Goal: Information Seeking & Learning: Learn about a topic

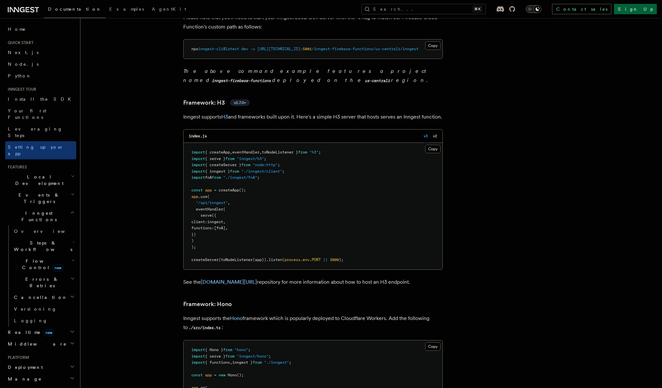
scroll to position [2908, 0]
click at [22, 49] on link "Next.js" at bounding box center [40, 53] width 71 height 12
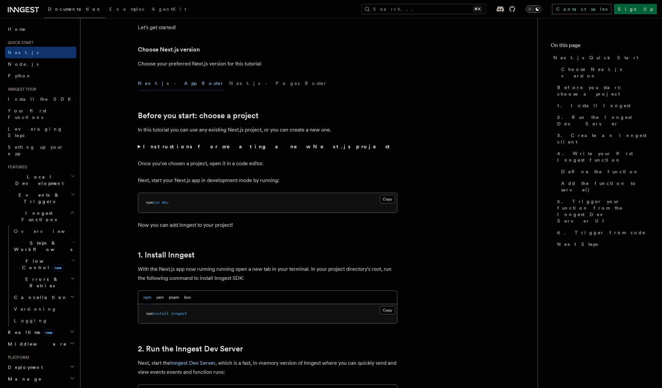
scroll to position [159, 0]
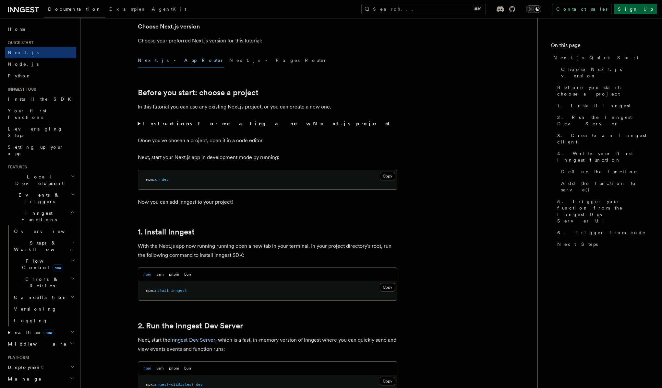
click at [139, 124] on summary "Instructions for creating a new Next.js project" at bounding box center [267, 123] width 259 height 9
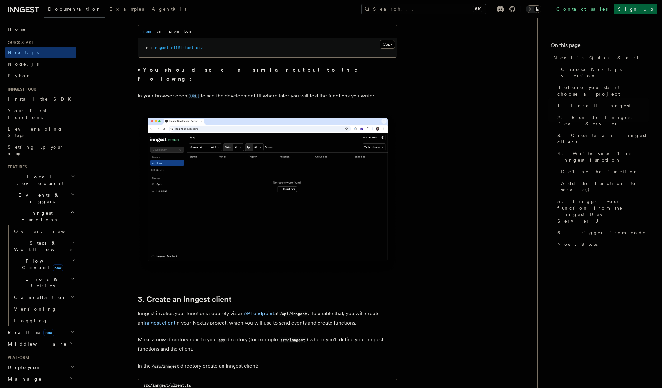
scroll to position [430, 0]
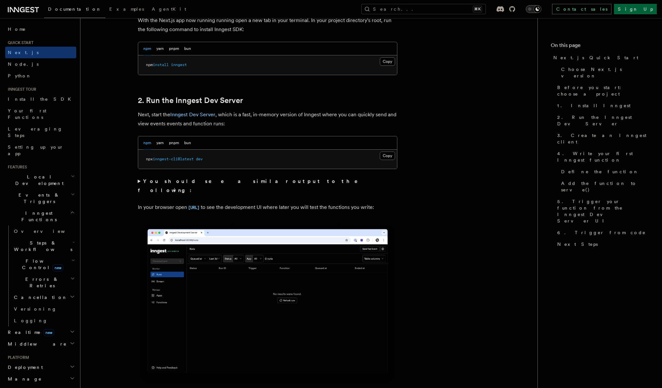
click at [139, 182] on summary "You should see a similar output to the following:" at bounding box center [267, 186] width 259 height 18
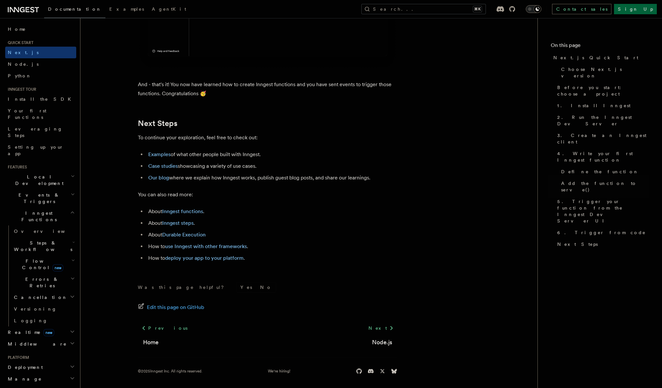
scroll to position [4167, 0]
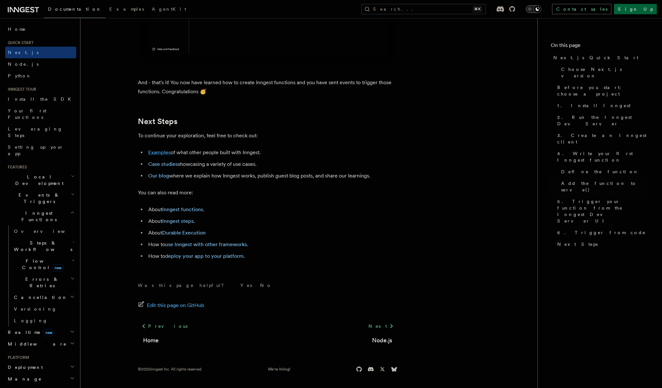
click at [163, 154] on link "Examples" at bounding box center [159, 152] width 22 height 6
click at [33, 240] on span "Steps & Workflows" at bounding box center [41, 246] width 61 height 13
click at [28, 259] on span "Overview" at bounding box center [53, 261] width 67 height 5
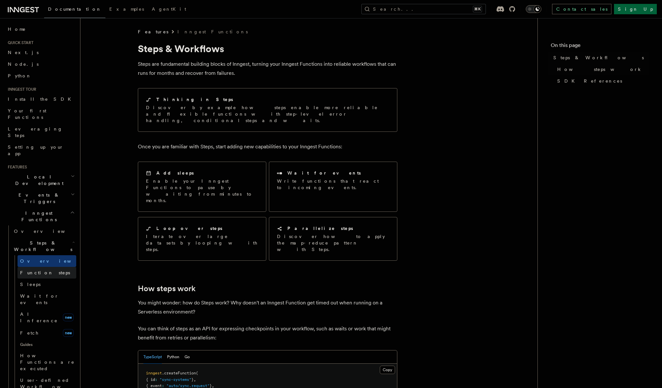
click at [29, 270] on span "Function steps" at bounding box center [45, 272] width 50 height 5
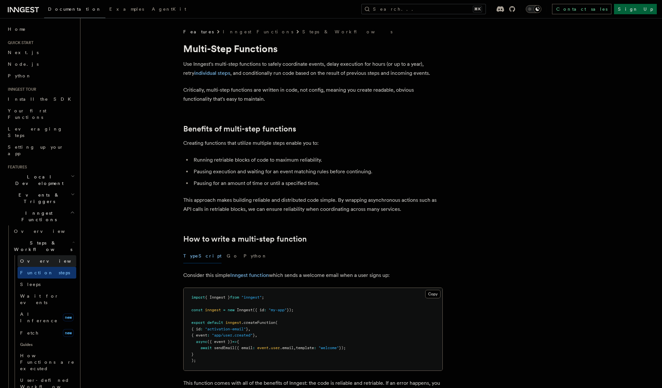
click at [33, 255] on link "Overview" at bounding box center [47, 261] width 59 height 12
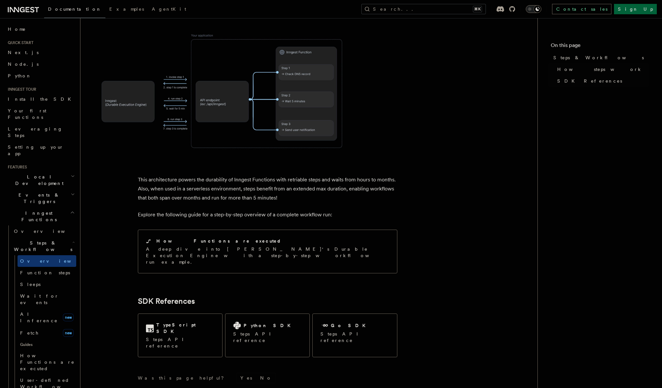
scroll to position [563, 0]
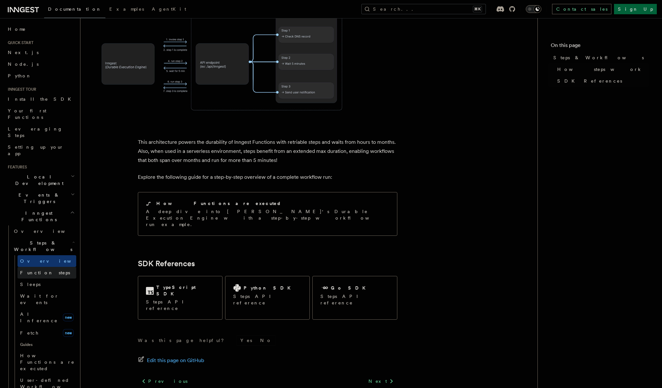
click at [29, 270] on span "Function steps" at bounding box center [45, 272] width 50 height 5
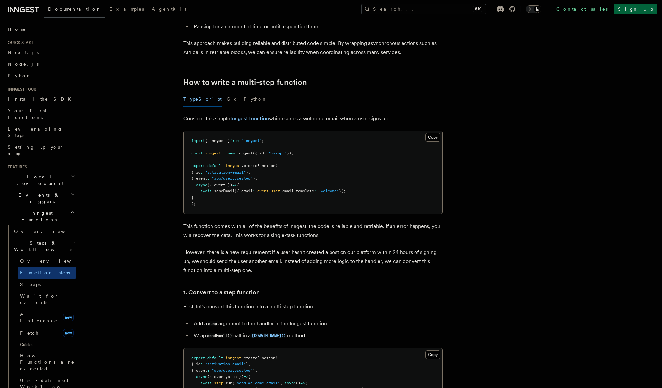
scroll to position [158, 0]
click at [230, 239] on p "This function comes with all of the benefits of Inngest: the code is reliable a…" at bounding box center [312, 230] width 259 height 18
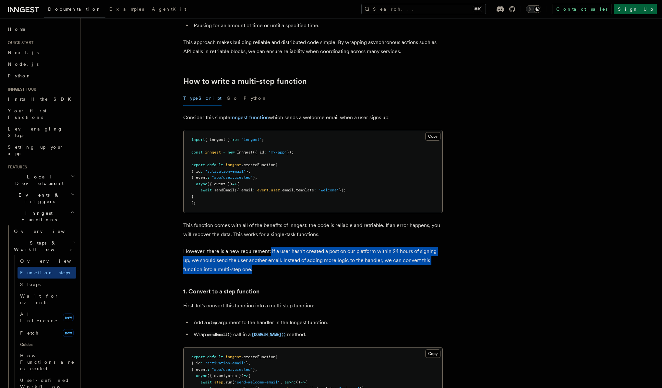
drag, startPoint x: 269, startPoint y: 251, endPoint x: 271, endPoint y: 265, distance: 15.1
click at [271, 265] on p "However, there is a new requirement: if a user hasn't created a post on our pla…" at bounding box center [312, 260] width 259 height 27
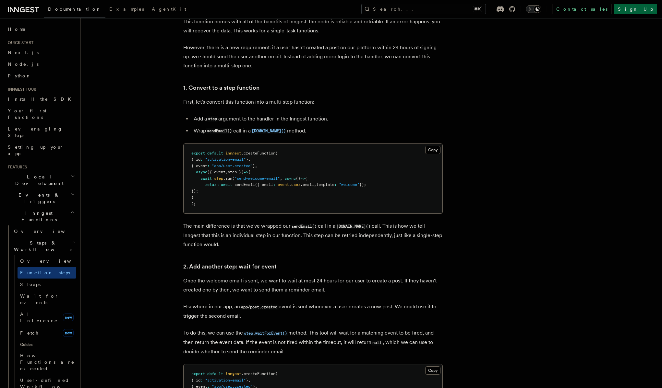
scroll to position [364, 0]
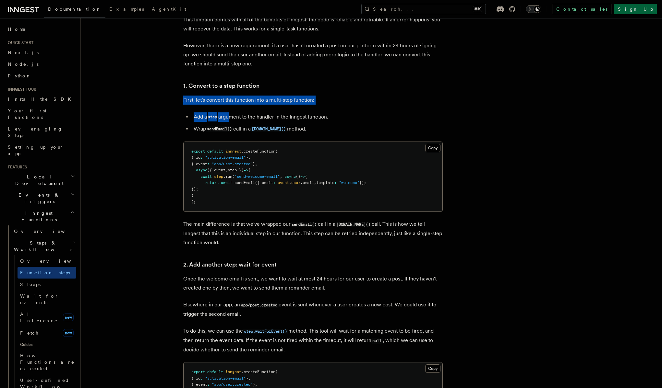
drag, startPoint x: 184, startPoint y: 99, endPoint x: 229, endPoint y: 119, distance: 49.3
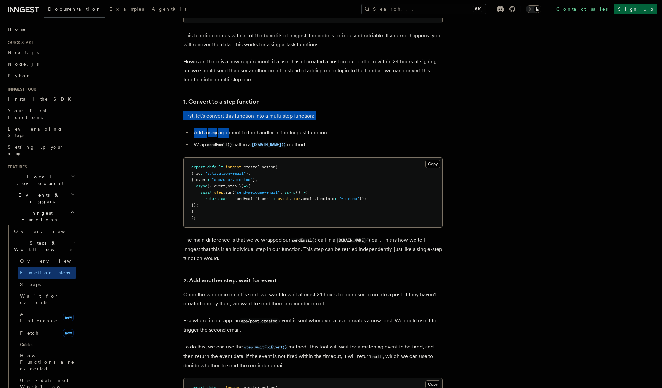
scroll to position [366, 0]
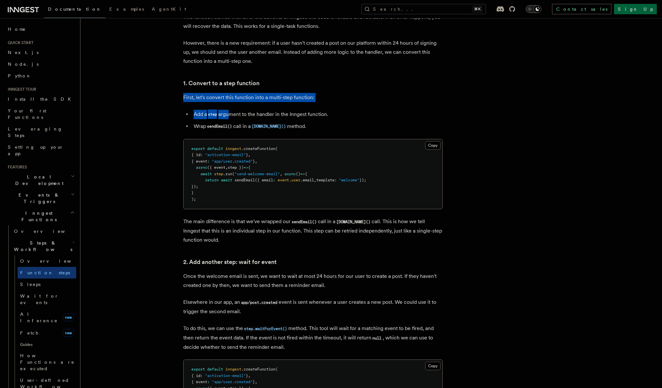
click at [290, 96] on p "First, let's convert this function into a multi-step function:" at bounding box center [312, 97] width 259 height 9
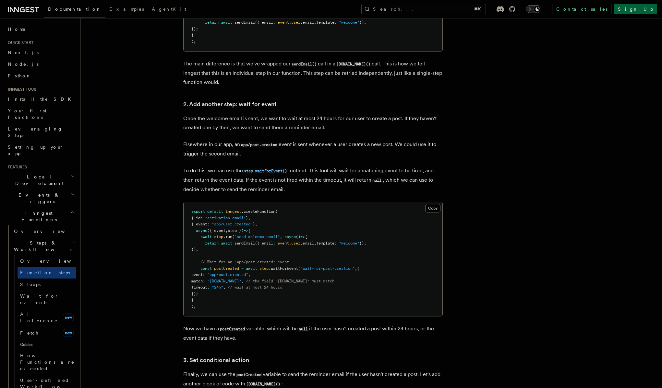
scroll to position [530, 0]
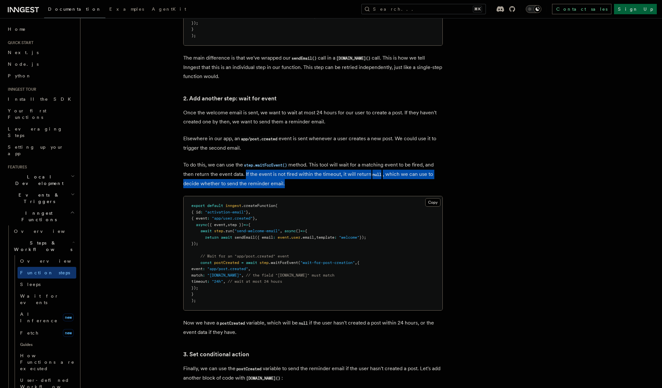
drag, startPoint x: 244, startPoint y: 177, endPoint x: 292, endPoint y: 187, distance: 48.6
click at [292, 187] on p "To do this, we can use the step.waitForEvent() method. This tool will wait for …" at bounding box center [312, 174] width 259 height 28
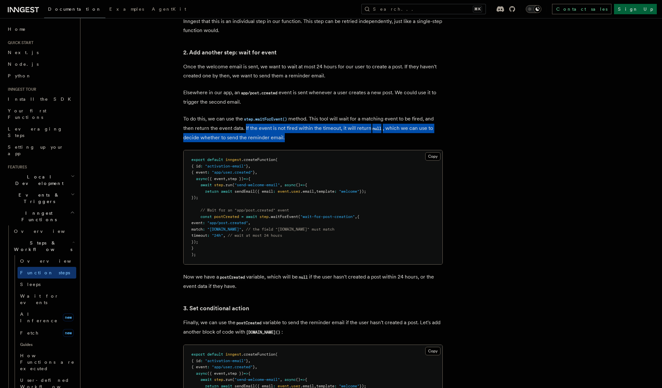
scroll to position [618, 0]
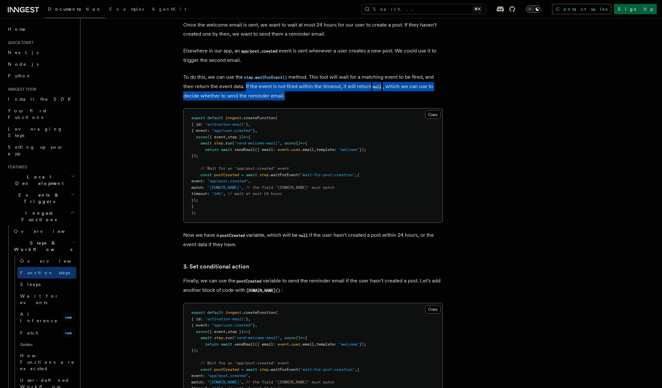
drag, startPoint x: 199, startPoint y: 146, endPoint x: 213, endPoint y: 156, distance: 16.7
click at [213, 156] on pre "export default inngest .createFunction ( { id : "activation-email" } , { event …" at bounding box center [312, 166] width 259 height 114
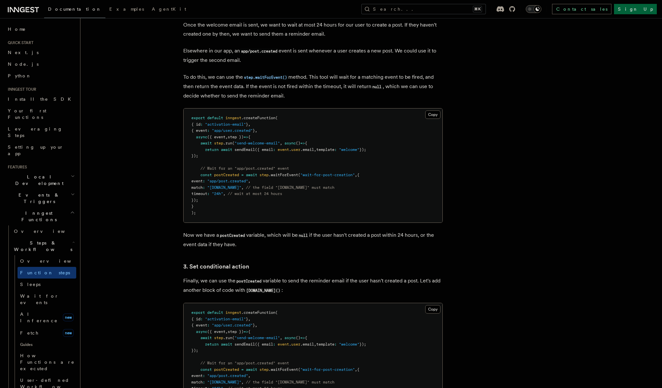
click at [286, 176] on span ".waitForEvent" at bounding box center [282, 175] width 29 height 5
drag, startPoint x: 265, startPoint y: 190, endPoint x: 301, endPoint y: 189, distance: 36.3
click at [301, 189] on span "// the field "[DOMAIN_NAME]" must match" at bounding box center [290, 187] width 88 height 5
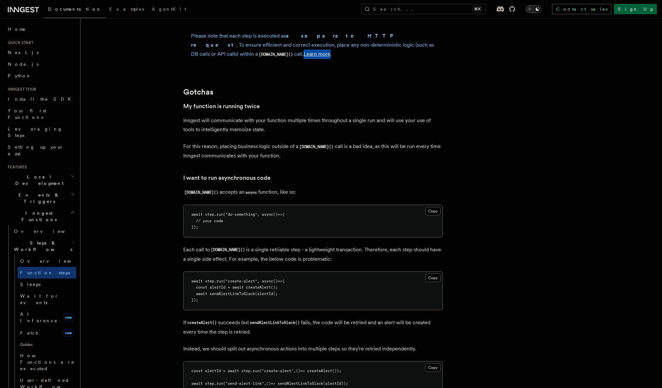
scroll to position [1287, 0]
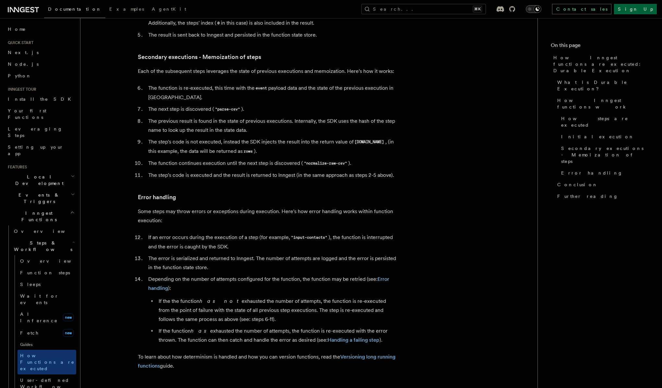
scroll to position [897, 0]
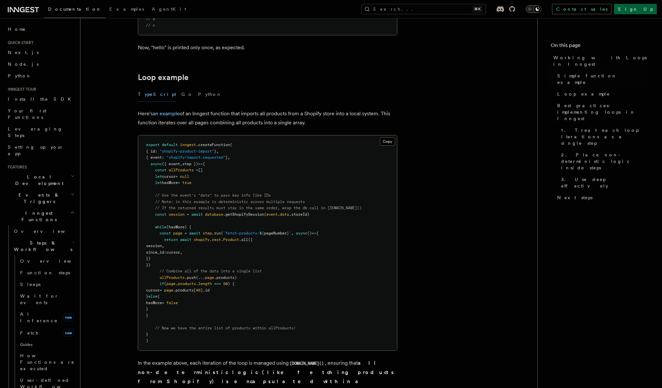
scroll to position [557, 0]
click at [176, 227] on span "(hasMore) {" at bounding box center [178, 226] width 25 height 5
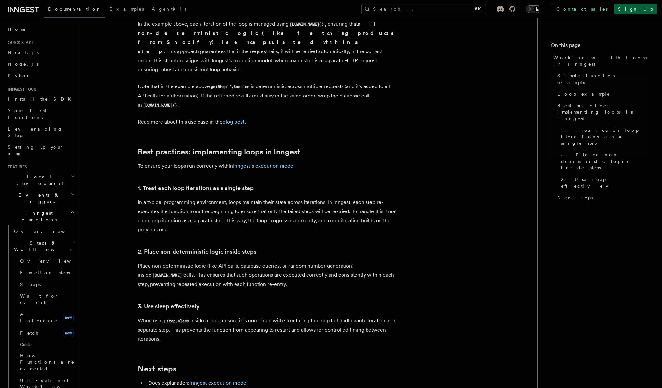
scroll to position [896, 0]
drag, startPoint x: 151, startPoint y: 269, endPoint x: 248, endPoint y: 280, distance: 96.9
click at [248, 280] on p "Place non-deterministic logic (like API calls, database queries, or random numb…" at bounding box center [267, 275] width 259 height 28
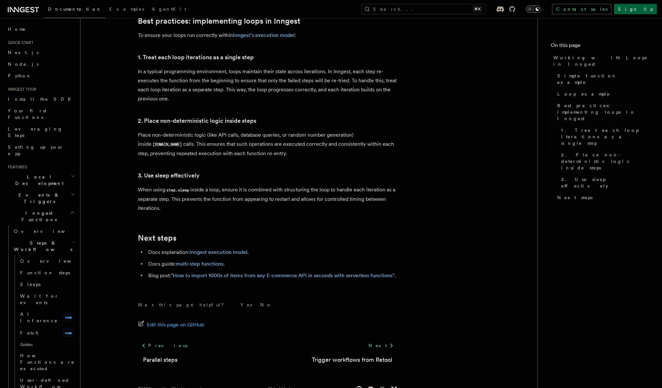
scroll to position [1038, 0]
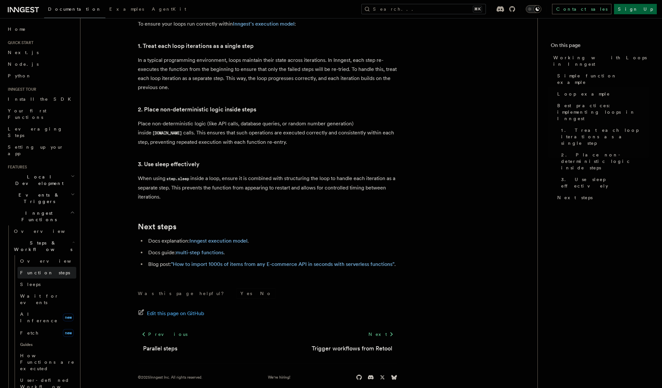
click at [34, 270] on span "Function steps" at bounding box center [45, 272] width 50 height 5
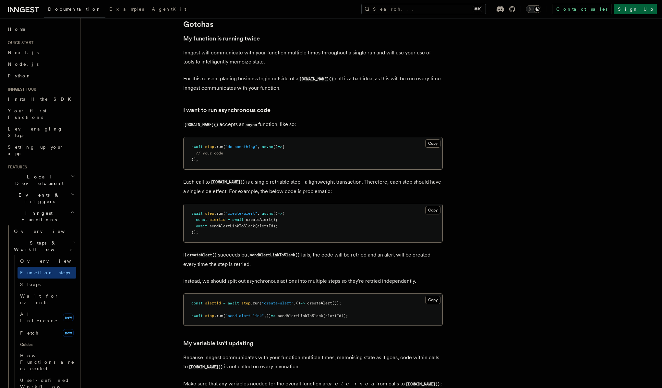
scroll to position [1354, 0]
drag, startPoint x: 217, startPoint y: 83, endPoint x: 322, endPoint y: 83, distance: 105.0
click at [322, 83] on p "For this reason, placing business logic outside of a step.run() call is a bad i…" at bounding box center [312, 84] width 259 height 18
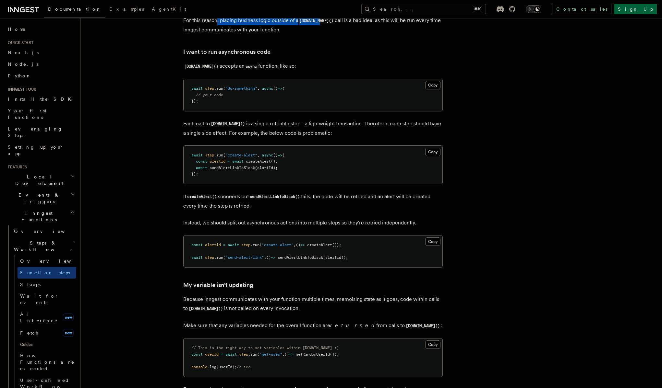
scroll to position [1432, 0]
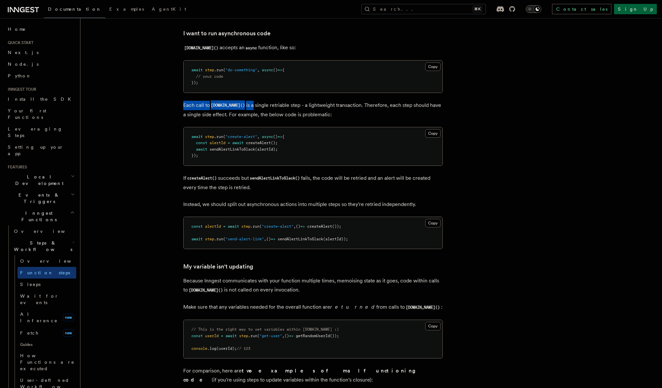
drag, startPoint x: 183, startPoint y: 108, endPoint x: 243, endPoint y: 111, distance: 60.4
click at [243, 111] on p "Each call to step.run() is a single retriable step - a lightweight transaction.…" at bounding box center [312, 110] width 259 height 18
click at [355, 109] on p "Each call to step.run() is a single retriable step - a lightweight transaction.…" at bounding box center [312, 110] width 259 height 18
